Goal: Transaction & Acquisition: Obtain resource

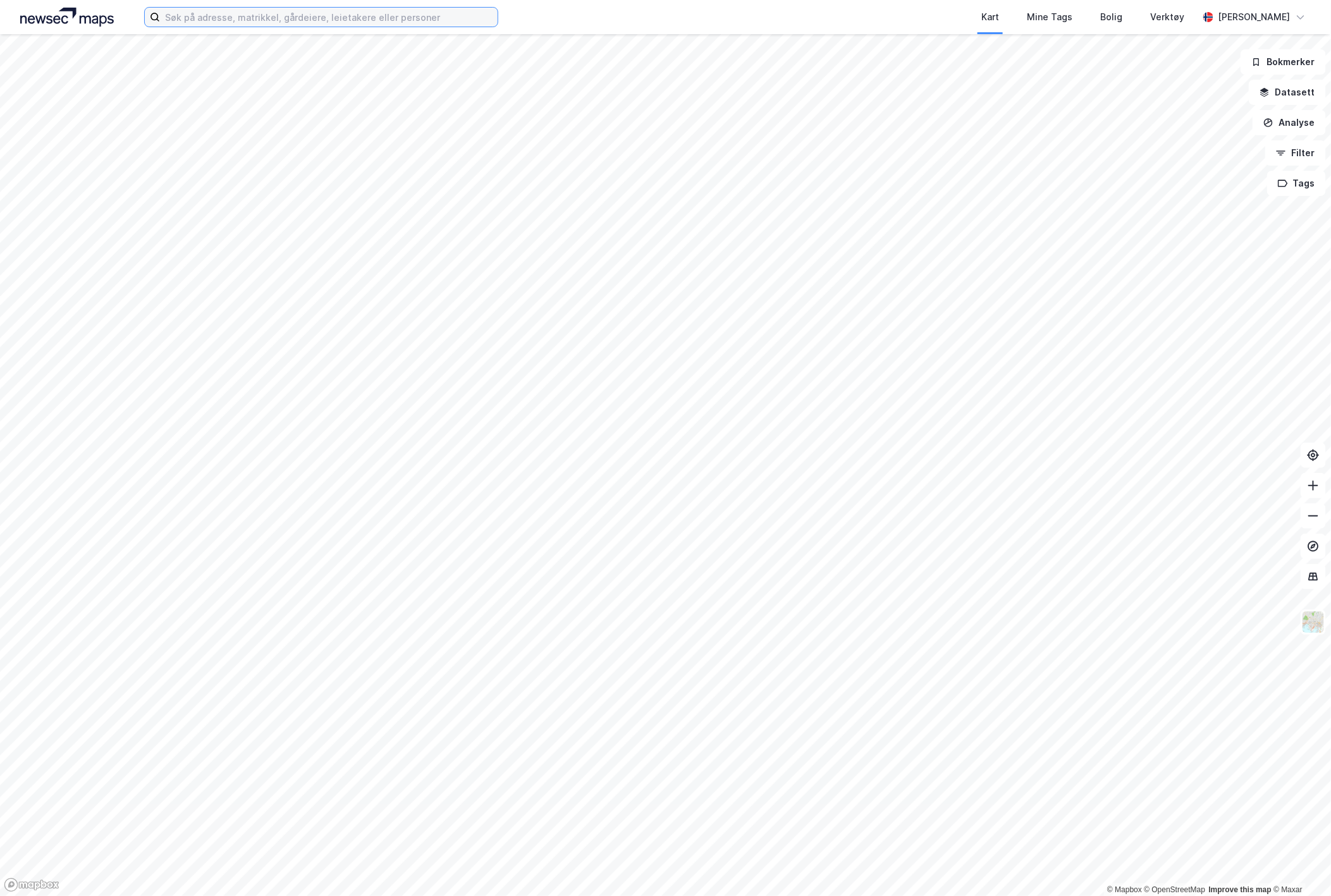
click at [220, 26] on input at bounding box center [329, 17] width 338 height 19
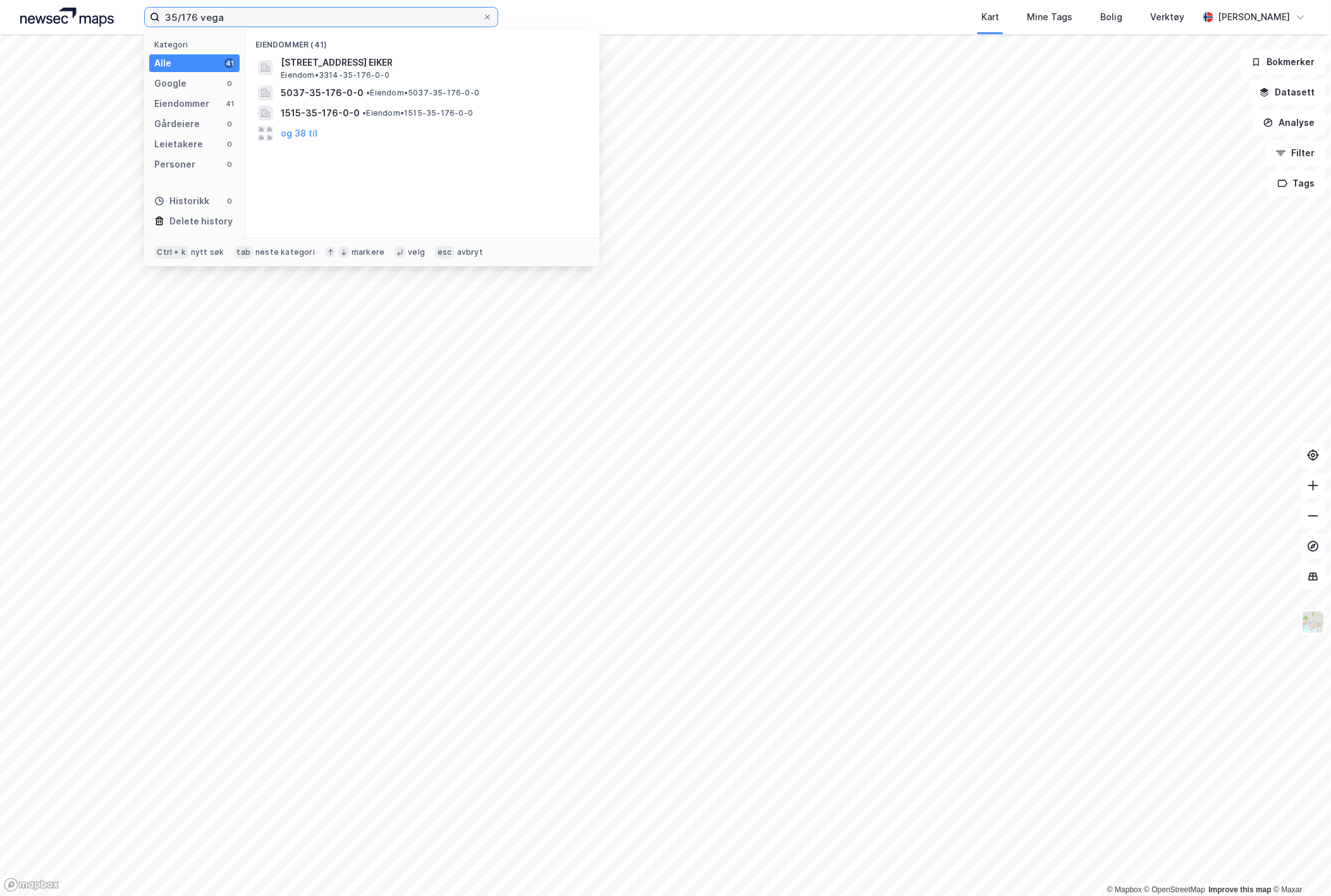
type input "35/176 vega"
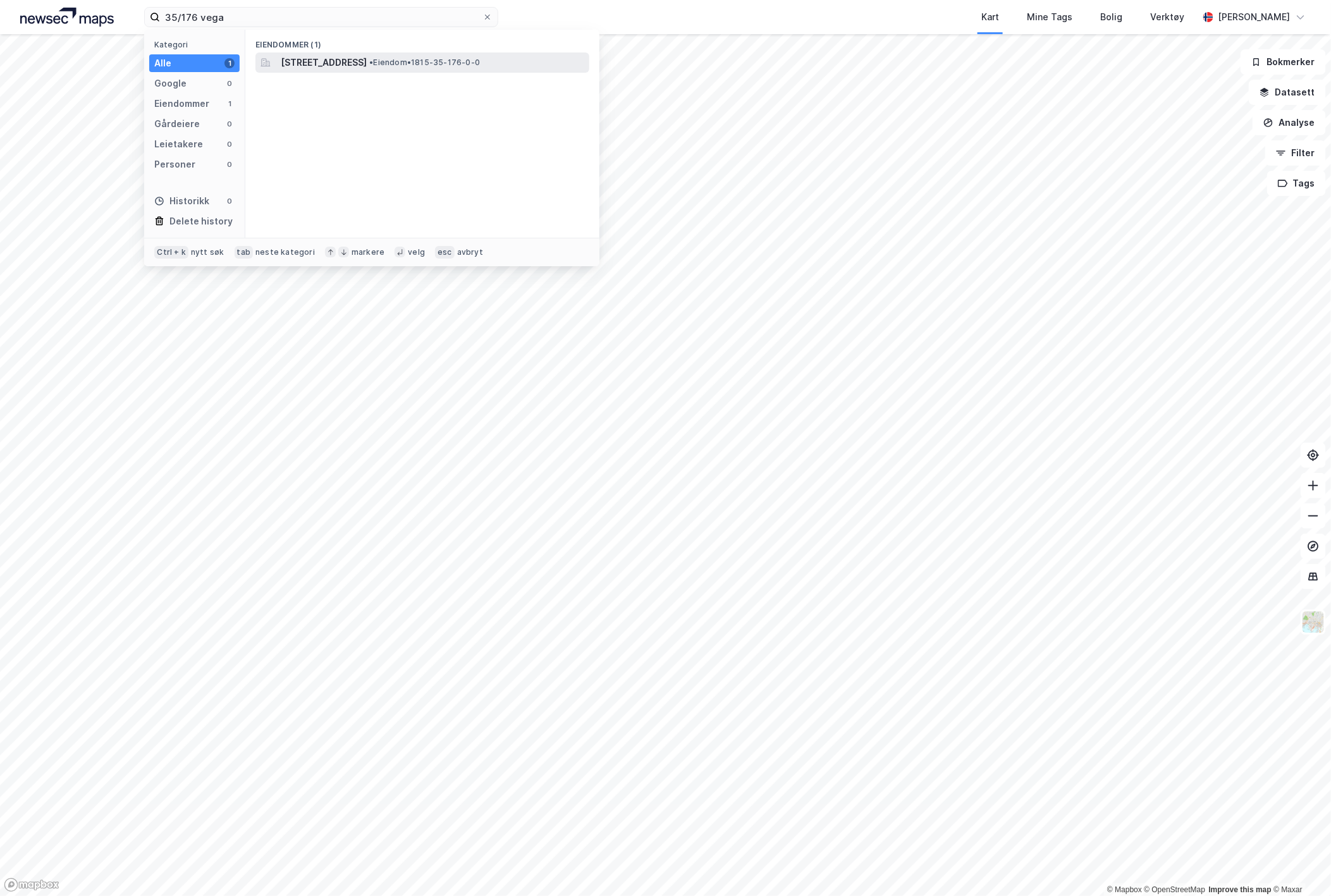
click at [325, 57] on span "[STREET_ADDRESS]" at bounding box center [324, 62] width 86 height 15
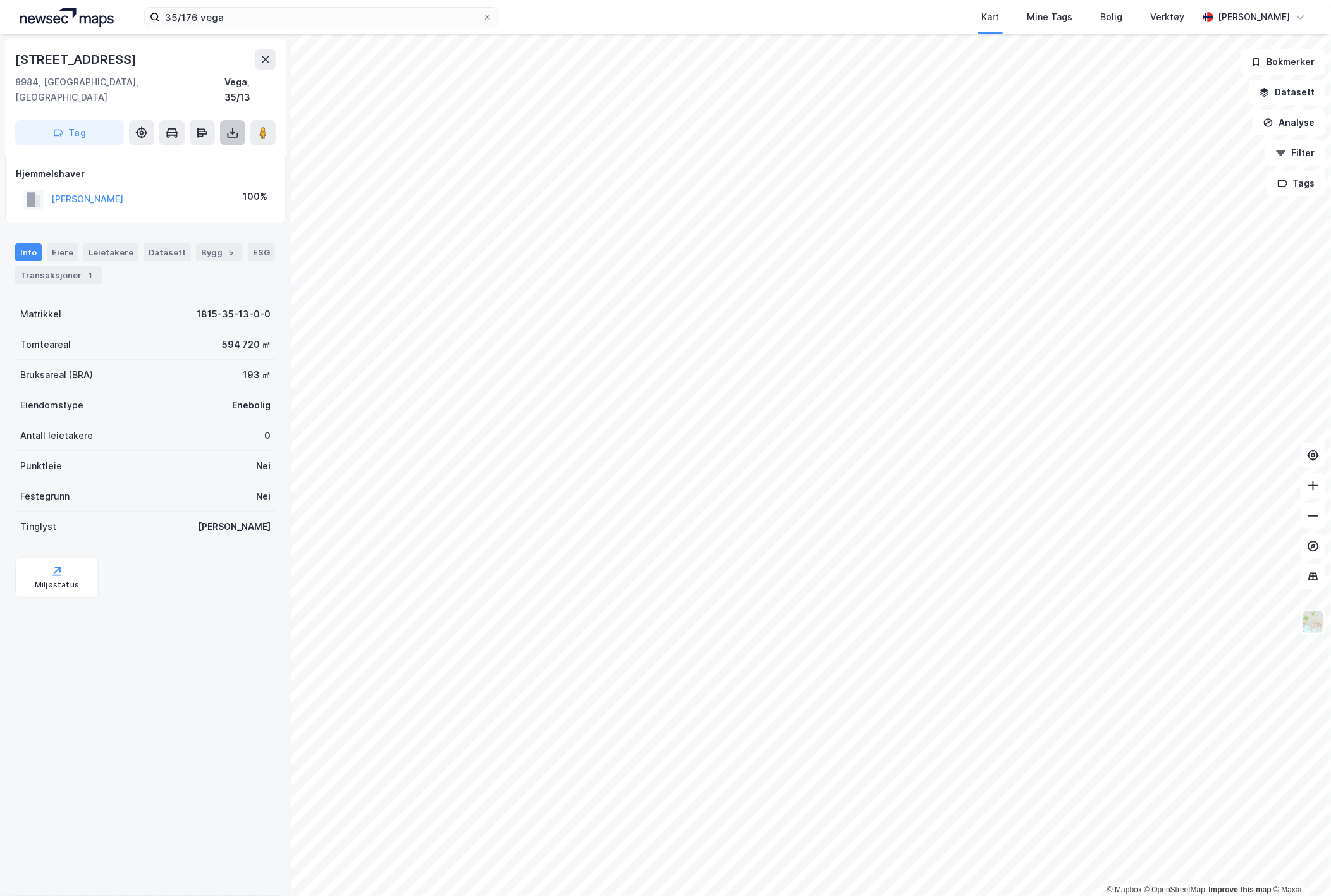
click at [228, 127] on icon at bounding box center [232, 133] width 13 height 13
click at [183, 153] on div "Last ned grunnbok" at bounding box center [170, 157] width 73 height 10
click at [234, 120] on button at bounding box center [233, 133] width 25 height 25
click at [197, 153] on div "Last ned grunnbok" at bounding box center [170, 157] width 73 height 10
click at [226, 127] on icon at bounding box center [232, 133] width 13 height 13
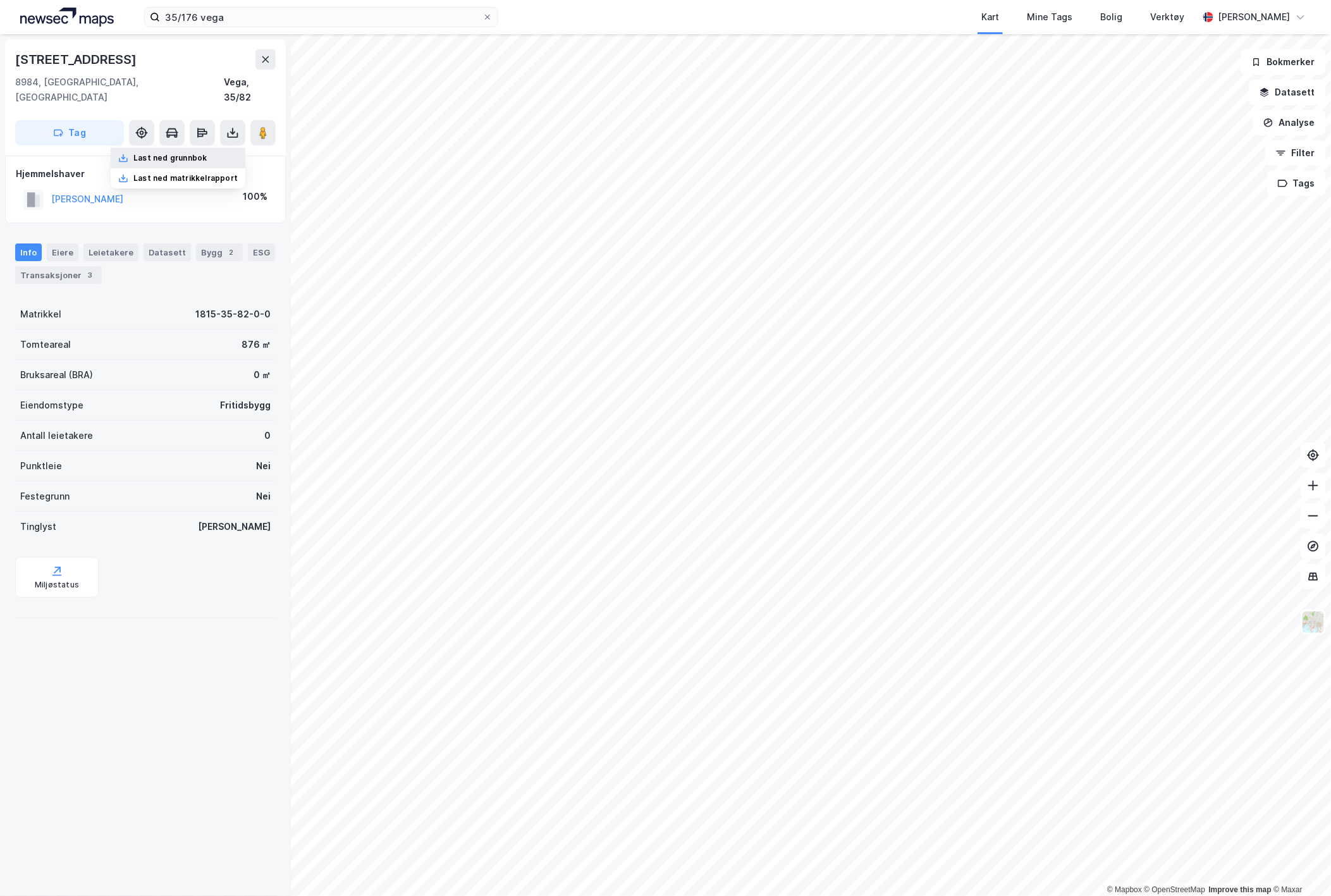
click at [189, 153] on div "Last ned grunnbok" at bounding box center [170, 157] width 73 height 10
